Goal: Transaction & Acquisition: Subscribe to service/newsletter

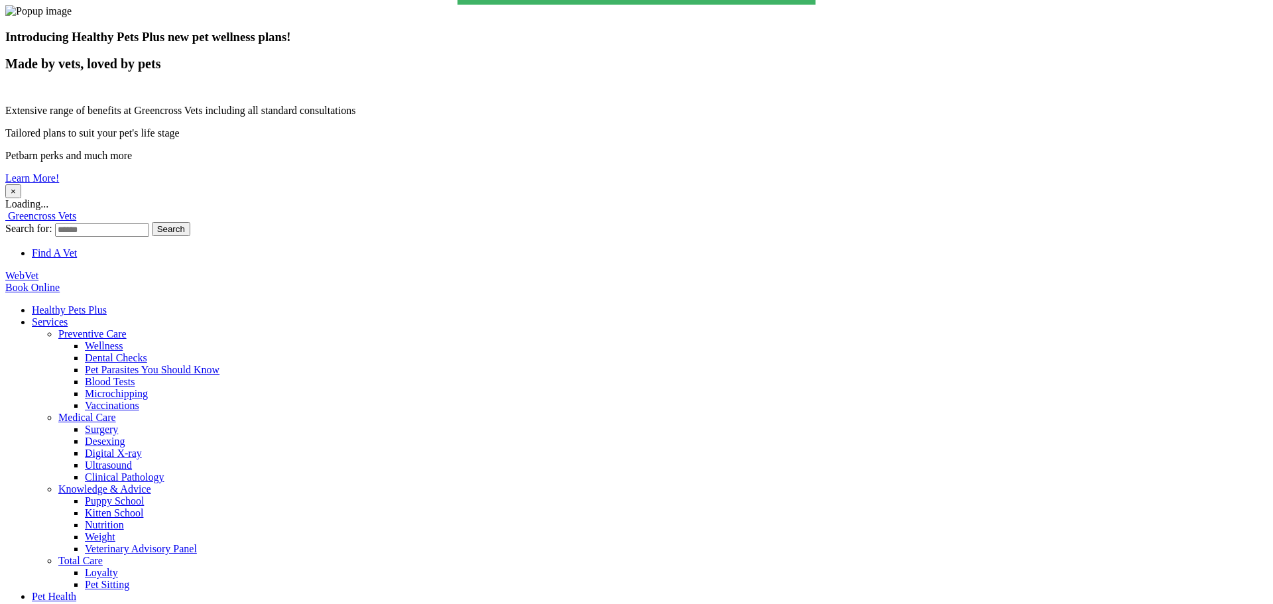
click at [21, 184] on button "×" at bounding box center [13, 191] width 16 height 14
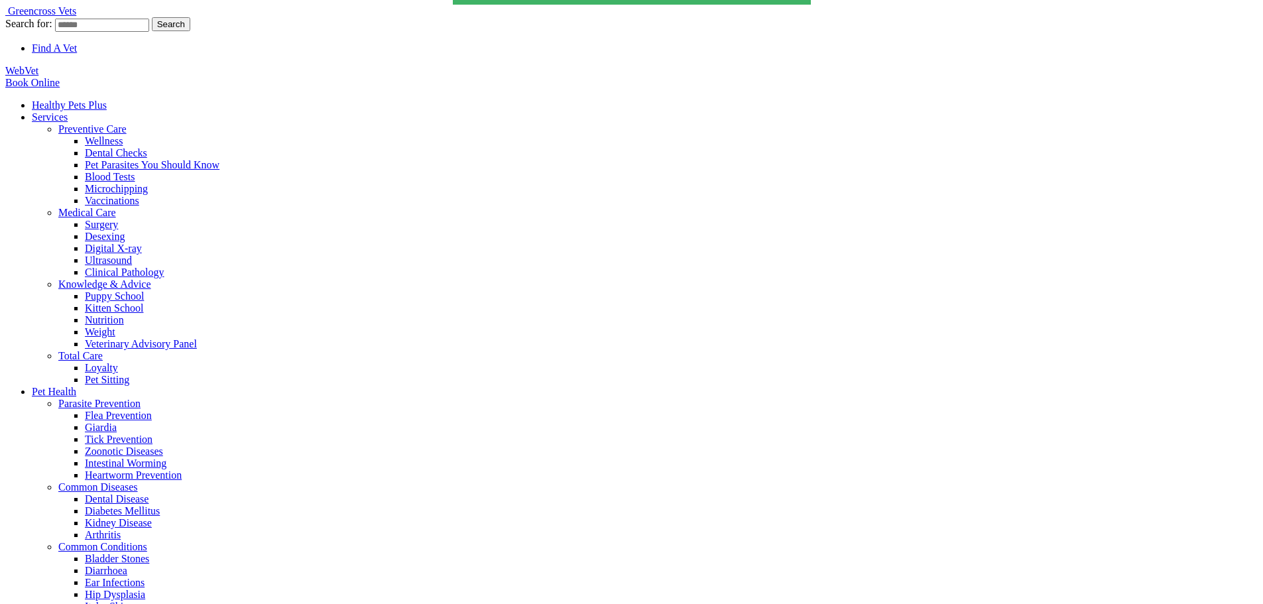
click at [107, 99] on link "Healthy Pets Plus" at bounding box center [69, 104] width 75 height 11
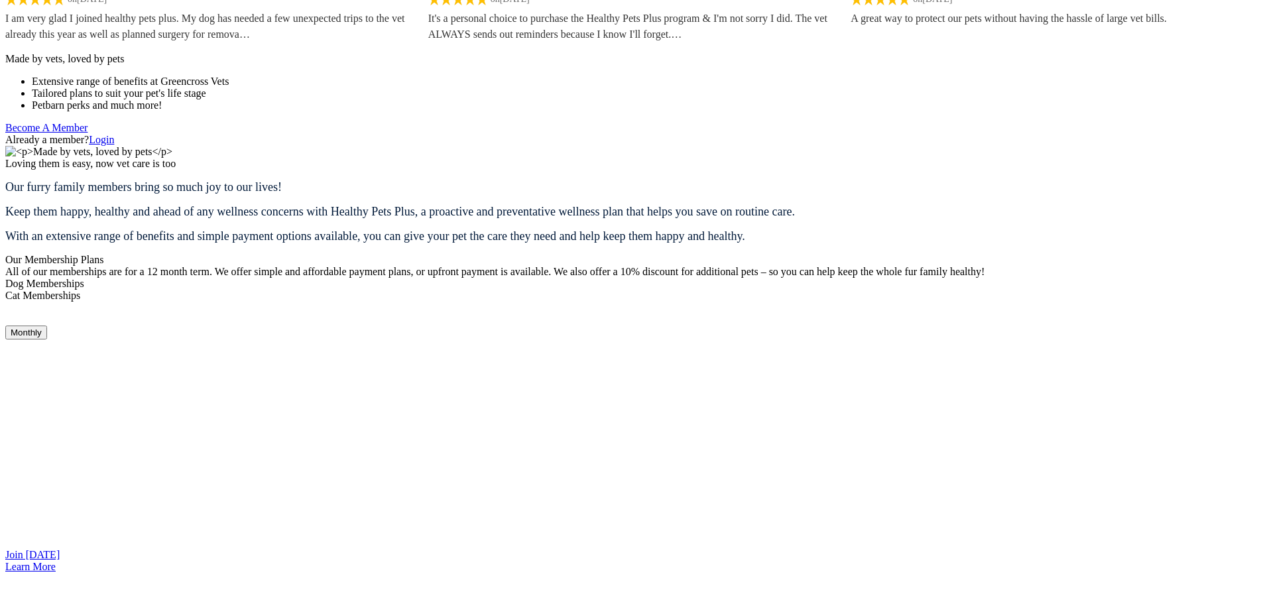
scroll to position [886, 0]
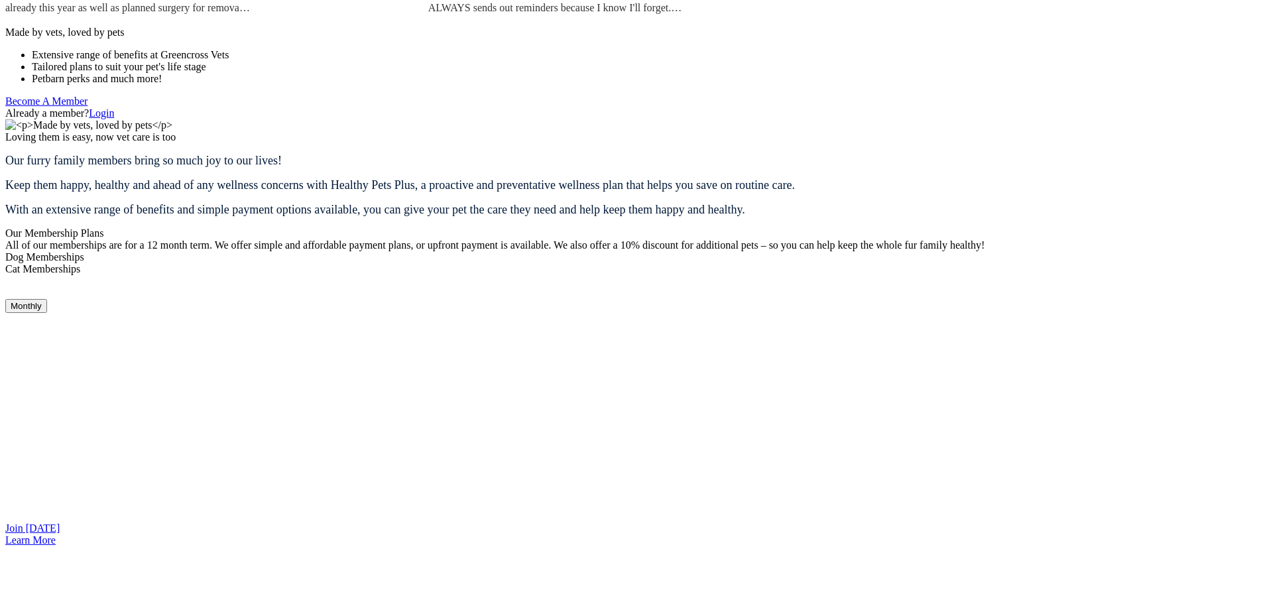
click at [717, 263] on div "Cat Memberships" at bounding box center [631, 269] width 1252 height 12
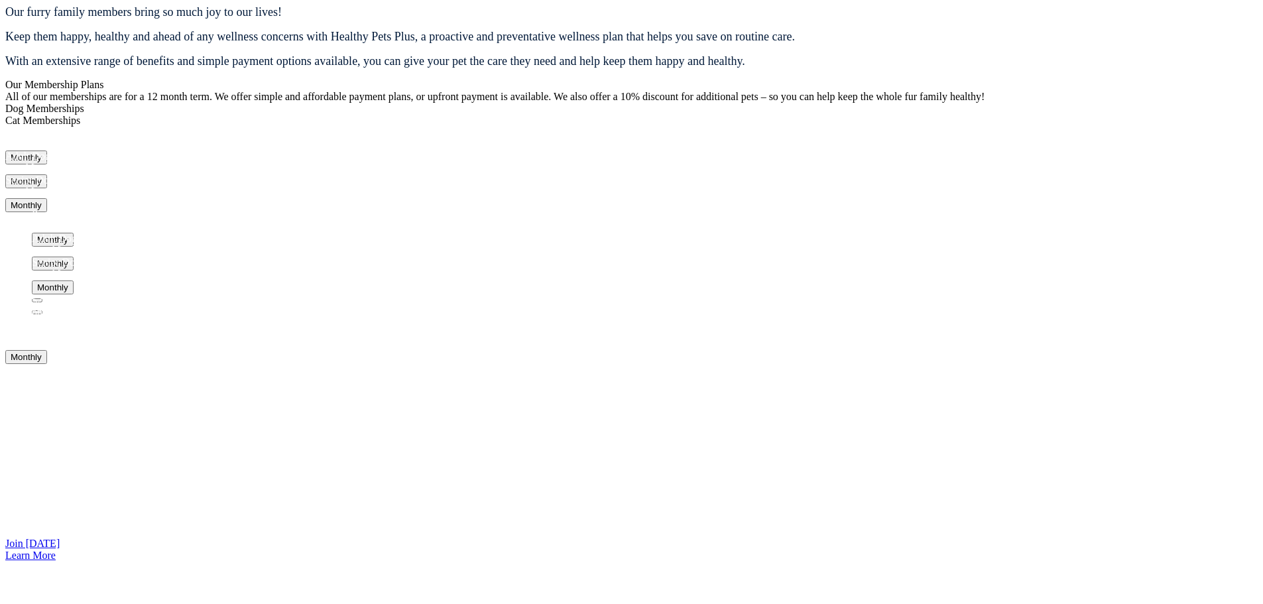
scroll to position [1045, 0]
